Goal: Book appointment/travel/reservation

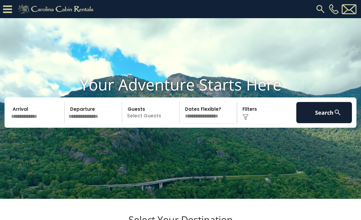
click at [37, 123] on input "text" at bounding box center [37, 112] width 56 height 21
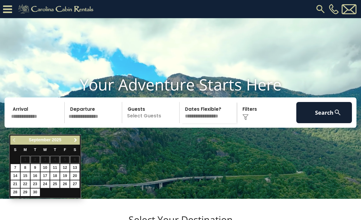
click at [79, 141] on link "Next" at bounding box center [76, 140] width 8 height 8
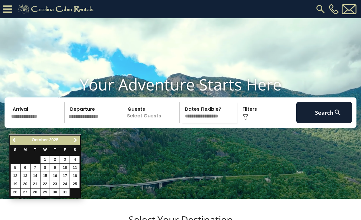
click at [79, 139] on link "Next" at bounding box center [76, 140] width 8 height 8
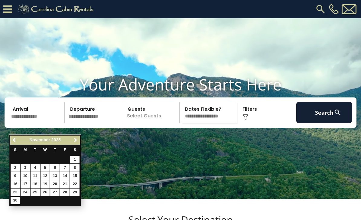
click at [55, 192] on link "27" at bounding box center [54, 192] width 9 height 8
type input "********"
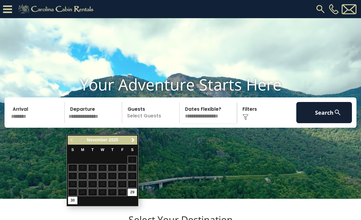
click at [76, 198] on link "30" at bounding box center [72, 200] width 9 height 8
type input "********"
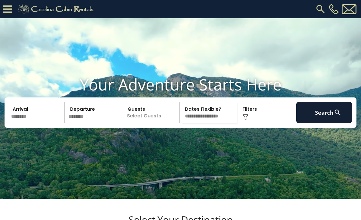
click at [151, 123] on p "Select Guests" at bounding box center [151, 112] width 55 height 21
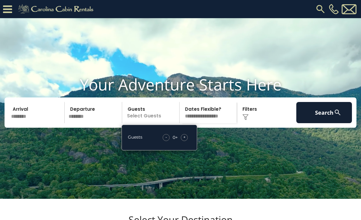
click at [188, 141] on div "- 0 + +" at bounding box center [175, 137] width 31 height 7
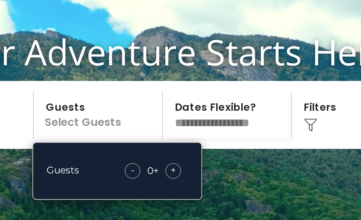
click at [183, 146] on span "+" at bounding box center [184, 149] width 2 height 6
click at [181, 146] on div "+" at bounding box center [184, 149] width 7 height 7
click at [183, 146] on span "+" at bounding box center [184, 149] width 2 height 6
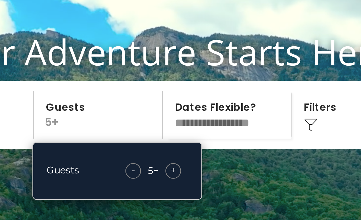
click at [183, 146] on span "+" at bounding box center [184, 149] width 2 height 6
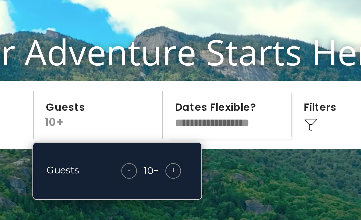
click at [183, 146] on span "+" at bounding box center [184, 149] width 2 height 6
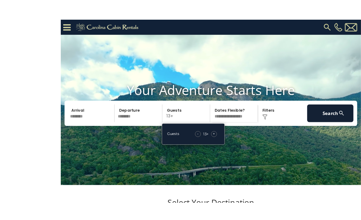
scroll to position [8, 0]
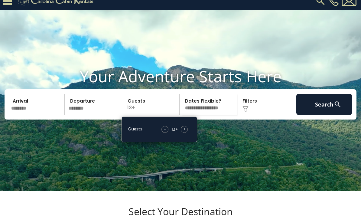
click at [246, 112] on img at bounding box center [245, 109] width 6 height 6
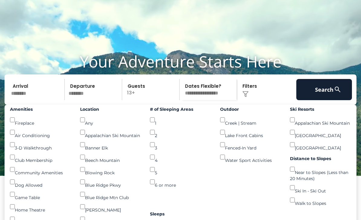
scroll to position [23, 0]
click at [327, 100] on button "Search" at bounding box center [324, 89] width 56 height 21
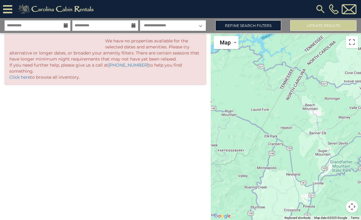
click at [349, 9] on img at bounding box center [348, 9] width 15 height 10
